Goal: Task Accomplishment & Management: Use online tool/utility

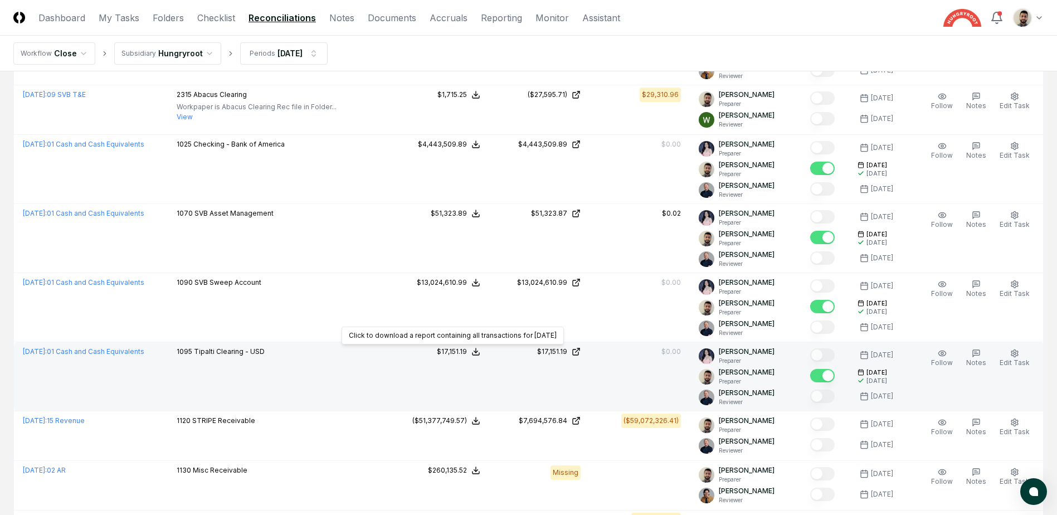
scroll to position [891, 0]
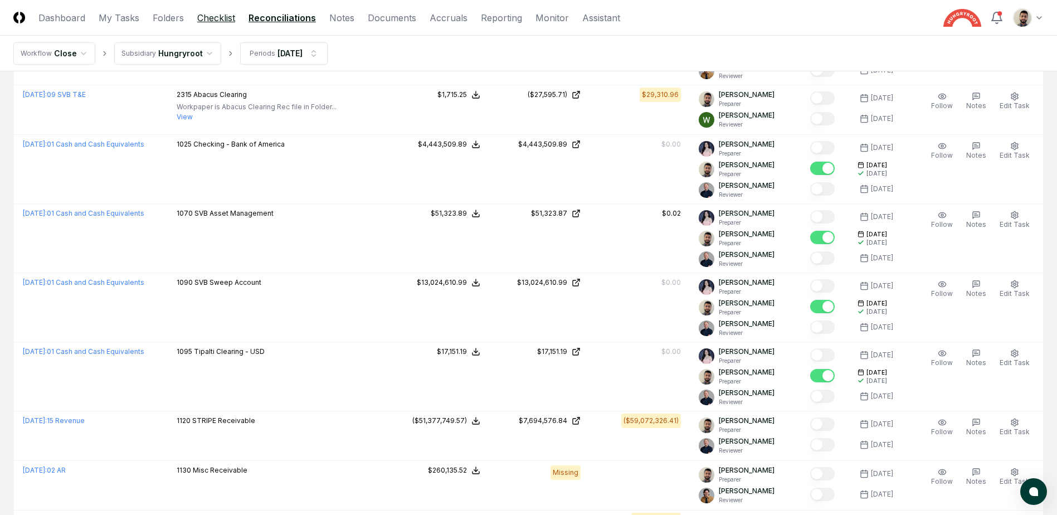
click at [221, 18] on link "Checklist" at bounding box center [216, 17] width 38 height 13
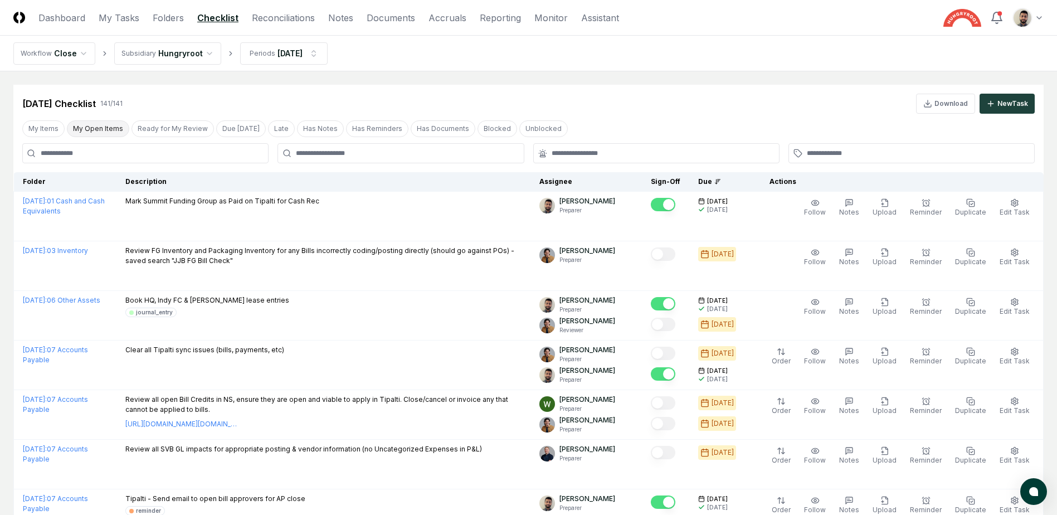
click at [79, 128] on button "My Open Items" at bounding box center [98, 128] width 62 height 17
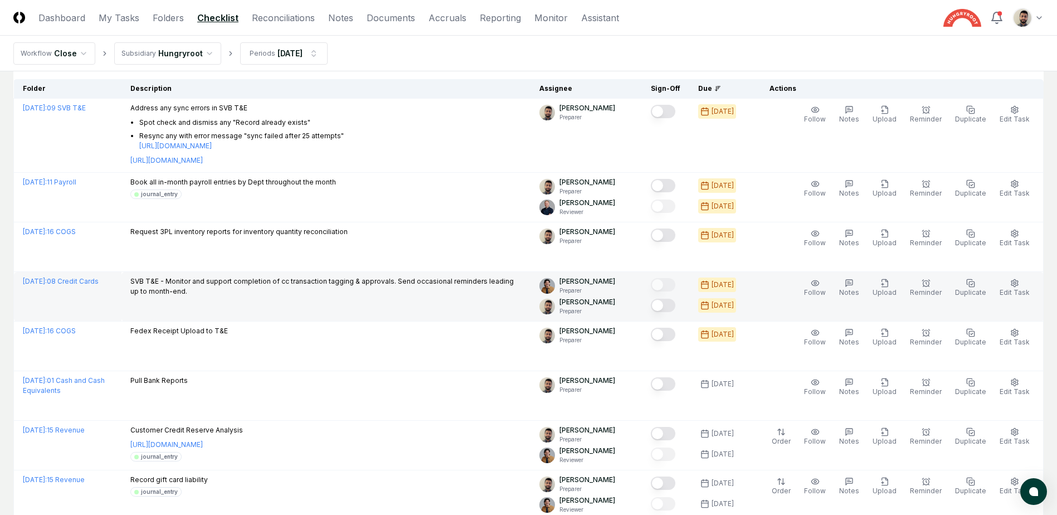
scroll to position [111, 0]
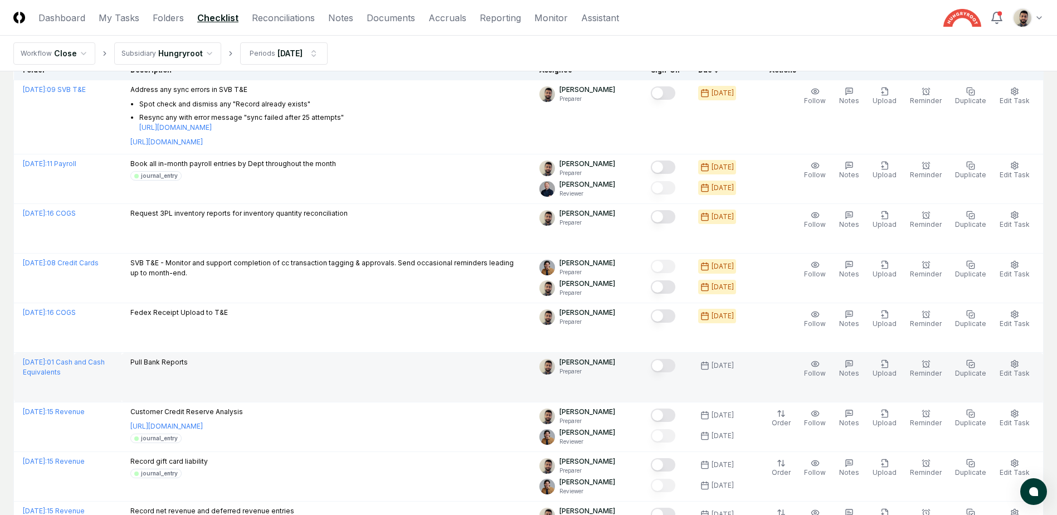
click at [675, 363] on button "Mark complete" at bounding box center [663, 365] width 25 height 13
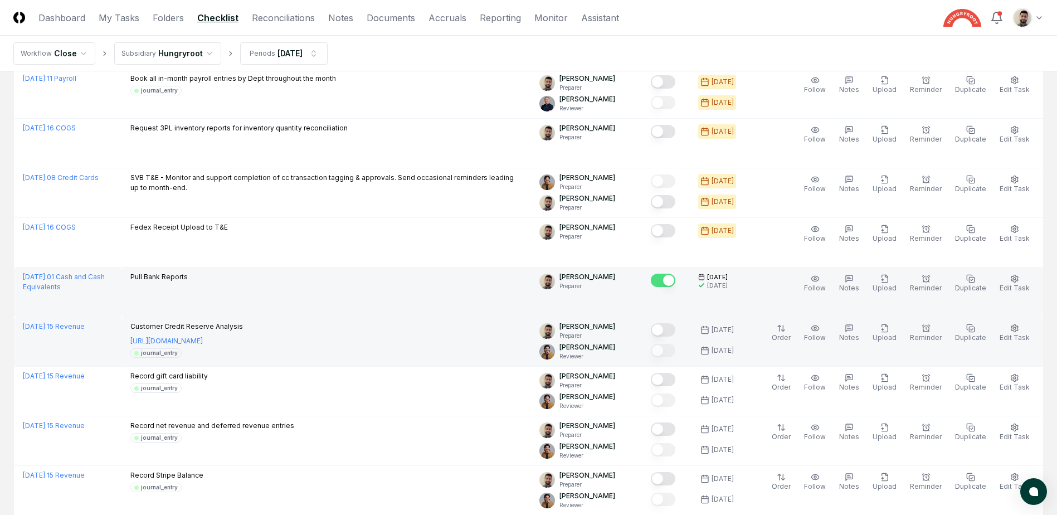
scroll to position [223, 0]
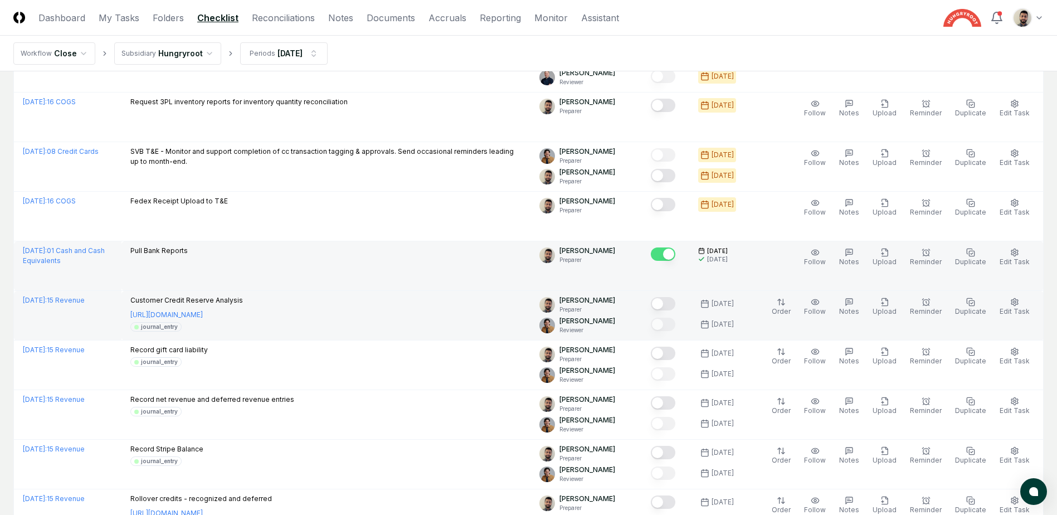
click at [675, 306] on button "Mark complete" at bounding box center [663, 303] width 25 height 13
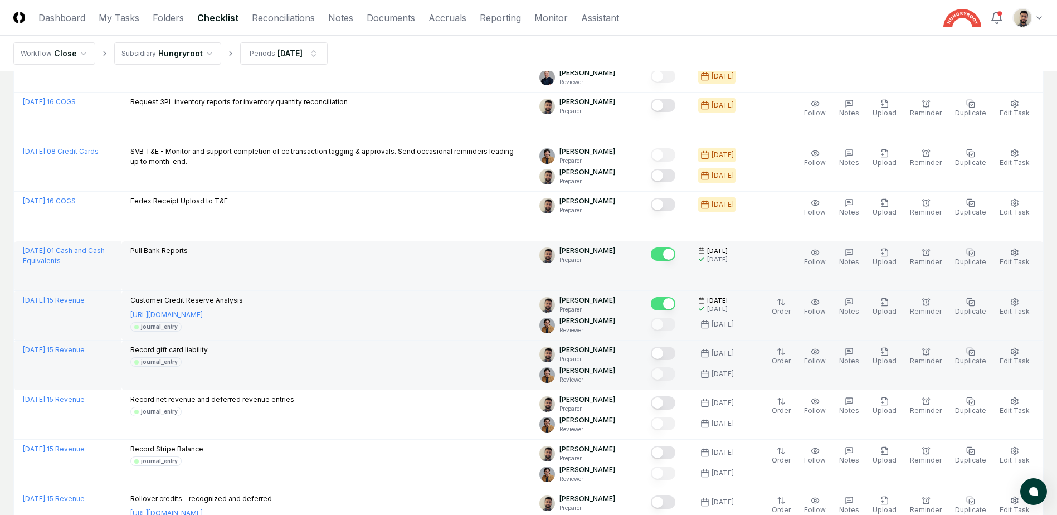
click at [675, 353] on button "Mark complete" at bounding box center [663, 352] width 25 height 13
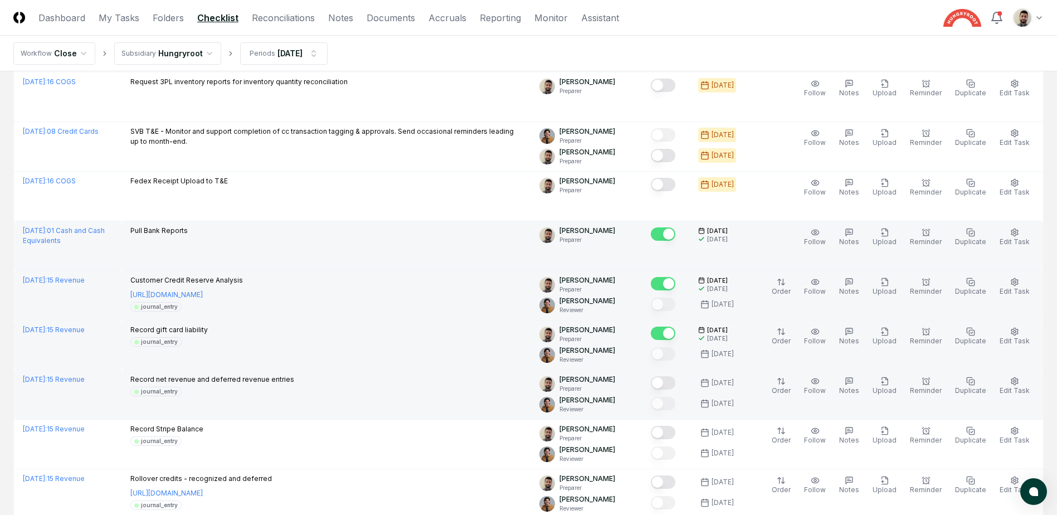
scroll to position [278, 0]
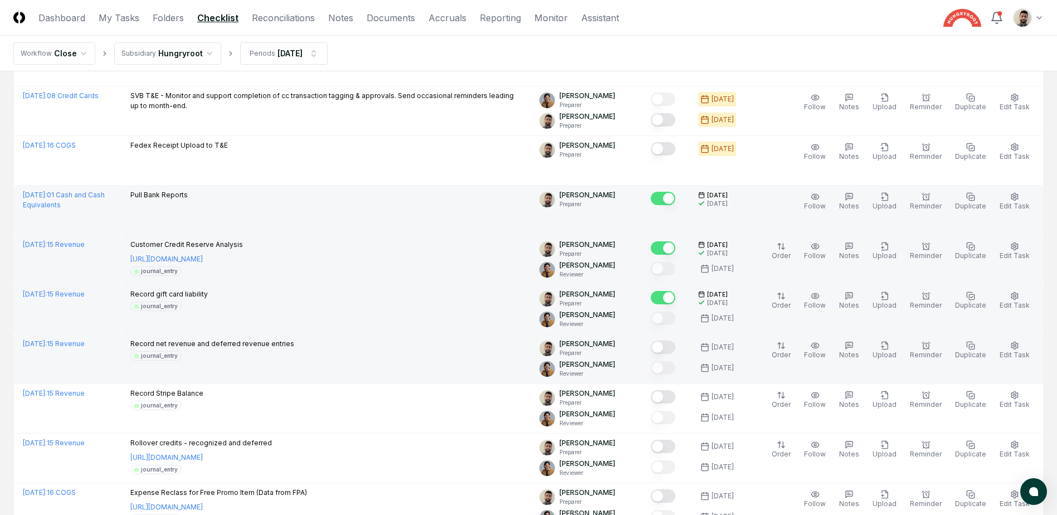
click at [675, 349] on button "Mark complete" at bounding box center [663, 346] width 25 height 13
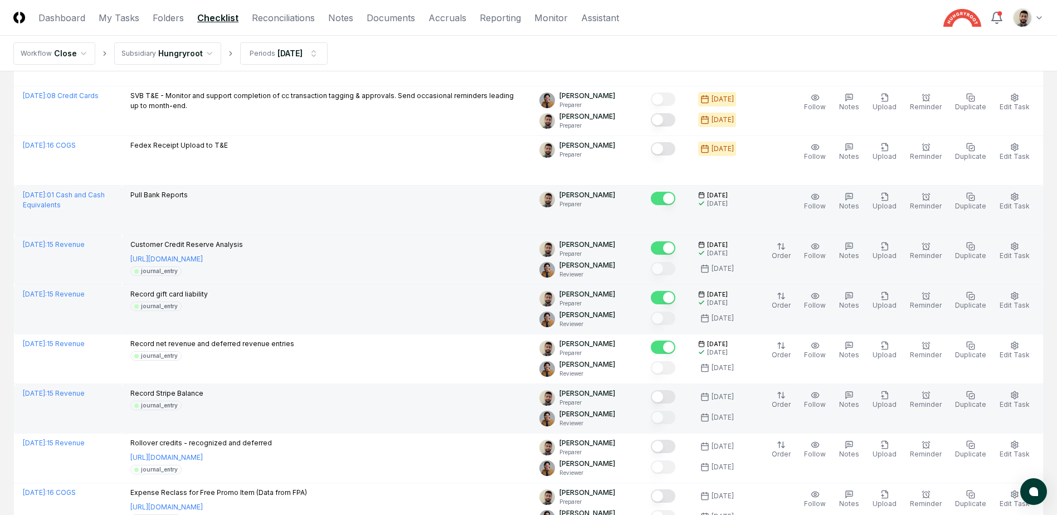
click at [675, 395] on button "Mark complete" at bounding box center [663, 396] width 25 height 13
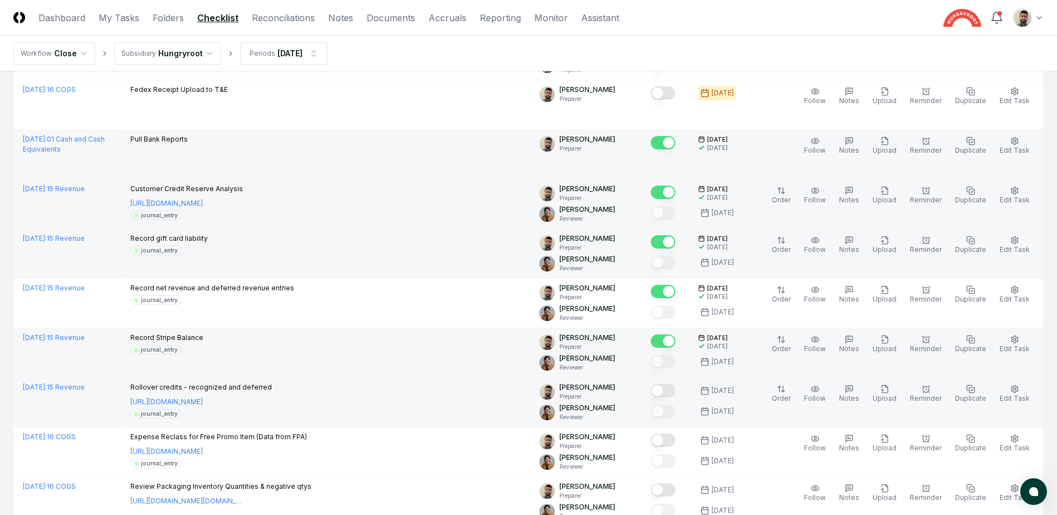
click at [675, 393] on button "Mark complete" at bounding box center [663, 390] width 25 height 13
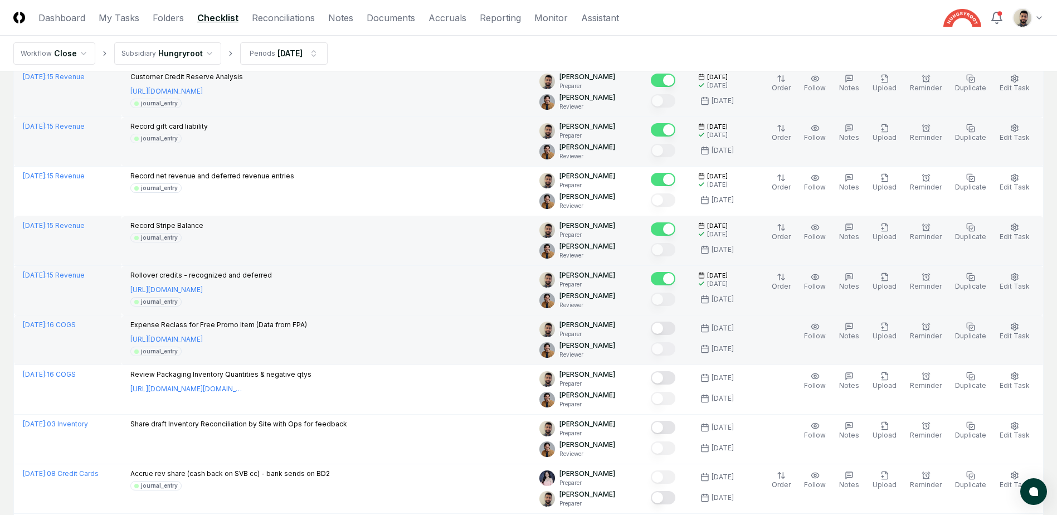
scroll to position [510, 0]
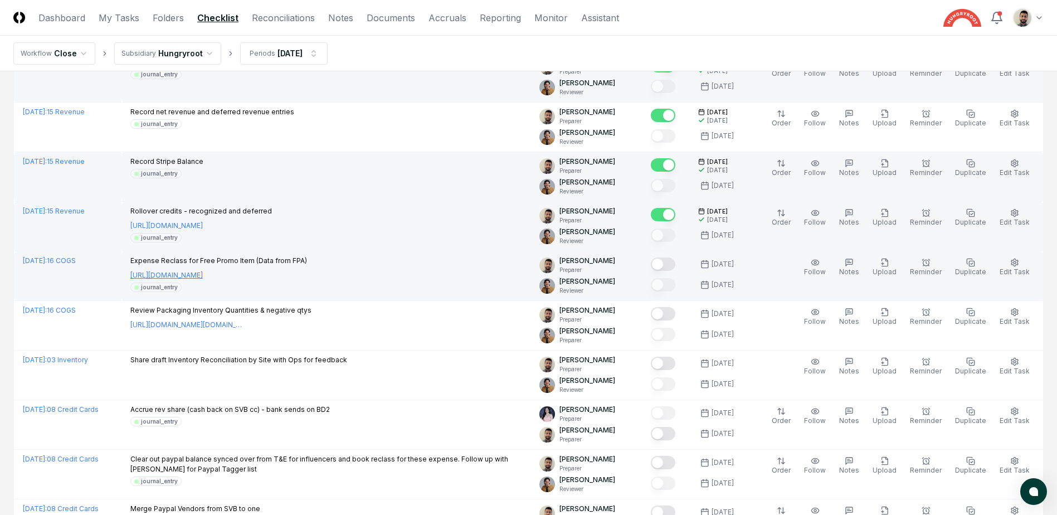
click at [203, 273] on link "https://www.dropbox.com/scl/fo/574c1nicoyn7pwczzdf4i/AAkndWEkFCWDdkzuim9NpfI?rl…" at bounding box center [166, 275] width 72 height 10
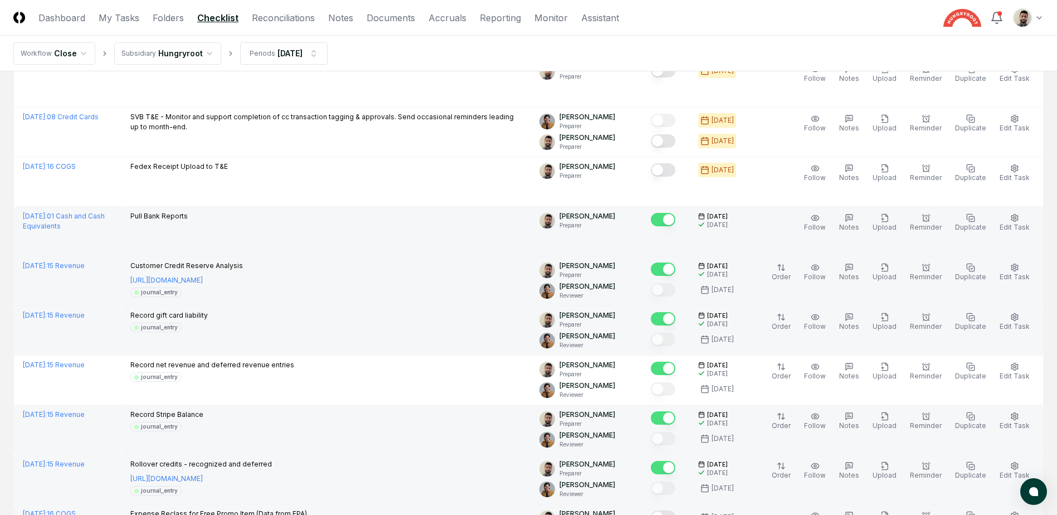
scroll to position [176, 0]
